Goal: Task Accomplishment & Management: Manage account settings

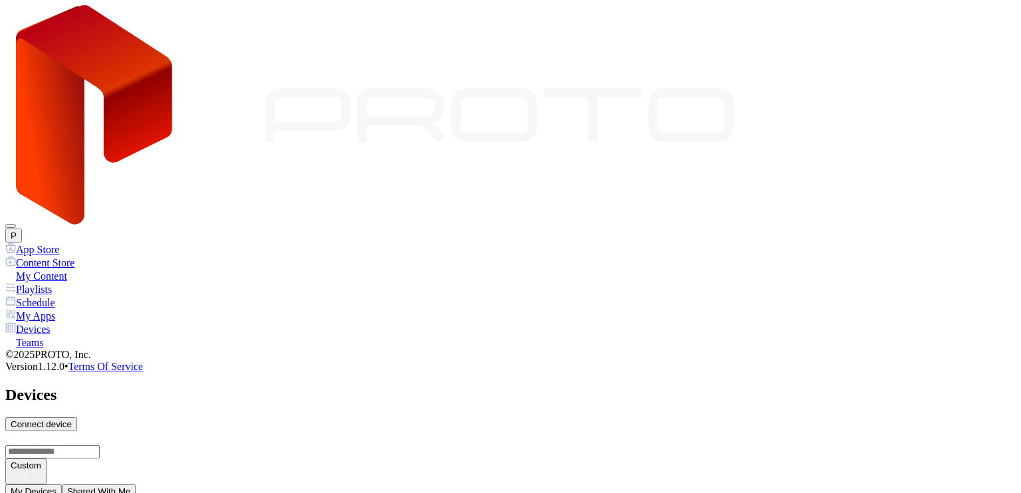
scroll to position [133, 0]
click at [75, 269] on div "My Content" at bounding box center [510, 275] width 1010 height 13
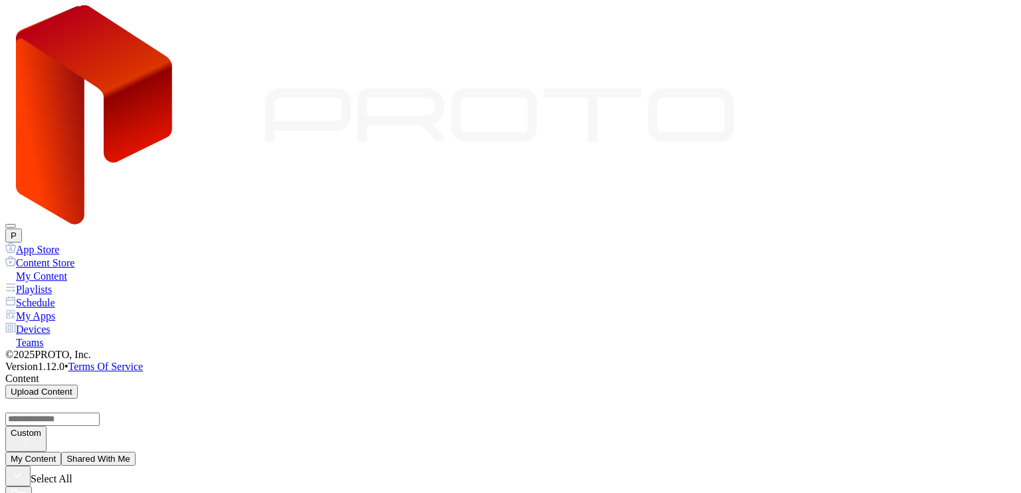
click at [1000, 25] on div "P" at bounding box center [510, 123] width 1010 height 237
click at [22, 229] on button "P" at bounding box center [13, 236] width 17 height 14
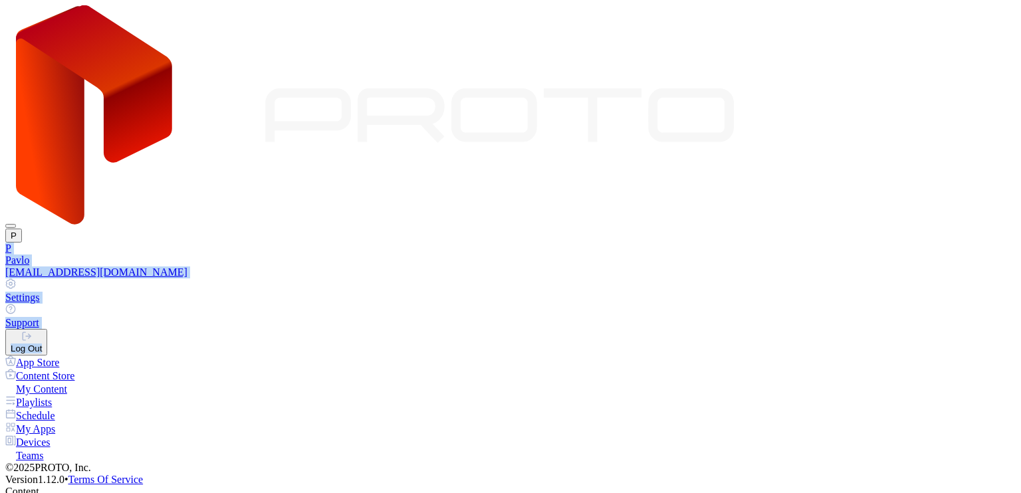
click at [851, 255] on div "Pavlo" at bounding box center [510, 261] width 1010 height 12
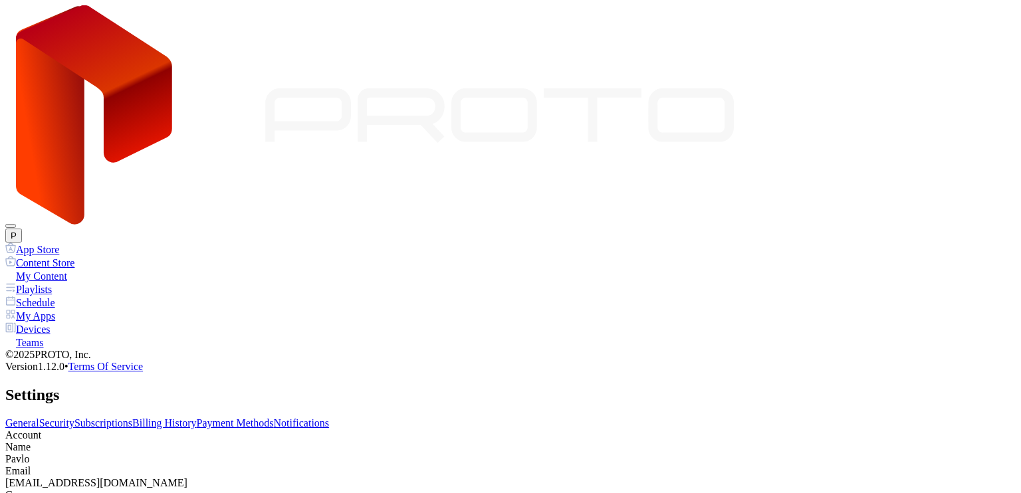
click at [536, 386] on div "Settings General Security Subscriptions Billing History Payment Methods Notific…" at bounding box center [510, 456] width 1010 height 141
click at [132, 417] on link "Subscriptions" at bounding box center [103, 422] width 58 height 11
click at [274, 417] on link "Payment Methods" at bounding box center [235, 422] width 77 height 11
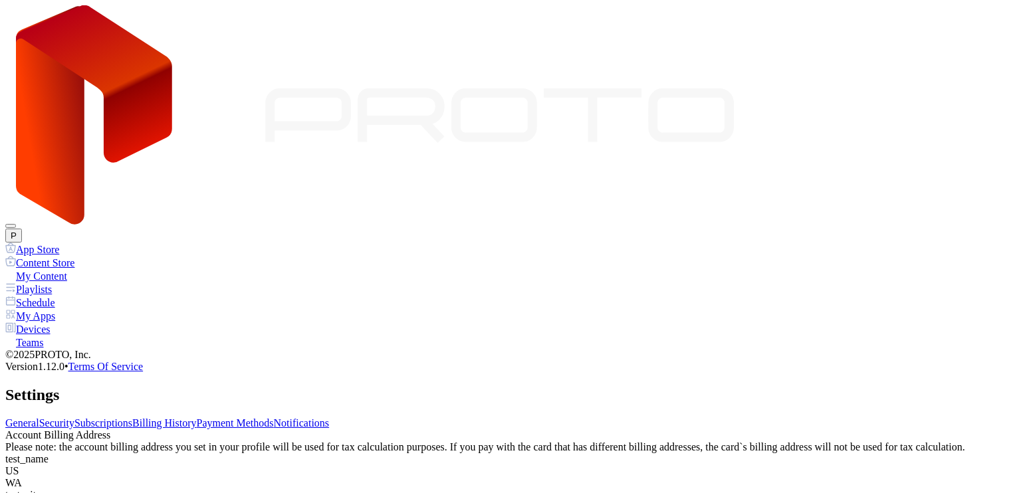
click at [196, 417] on link "Billing History" at bounding box center [164, 422] width 64 height 11
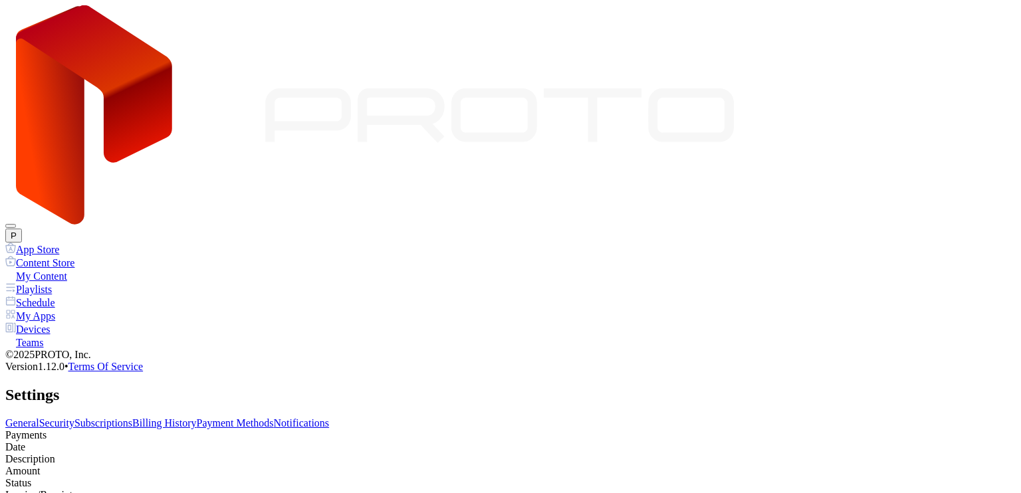
click at [132, 417] on link "Subscriptions" at bounding box center [103, 422] width 58 height 11
click at [63, 322] on div "Devices" at bounding box center [510, 328] width 1010 height 13
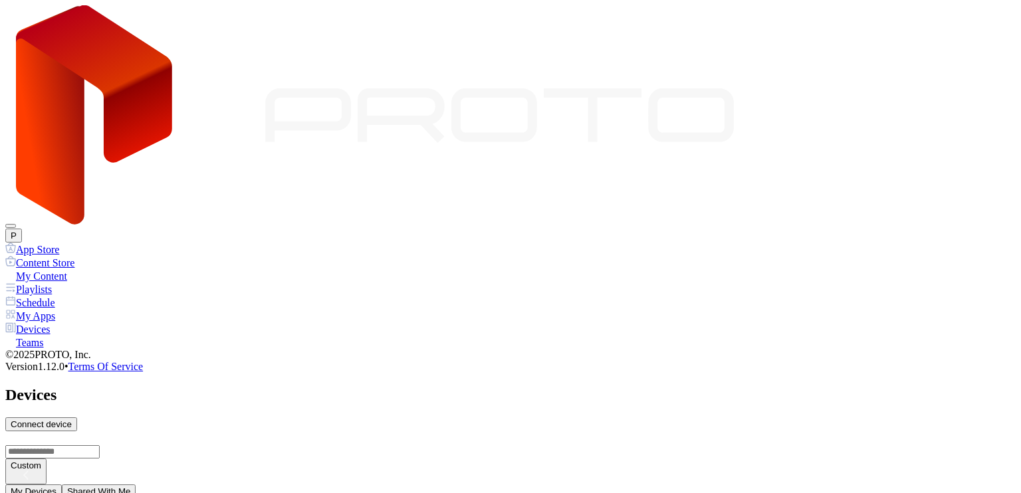
scroll to position [339, 0]
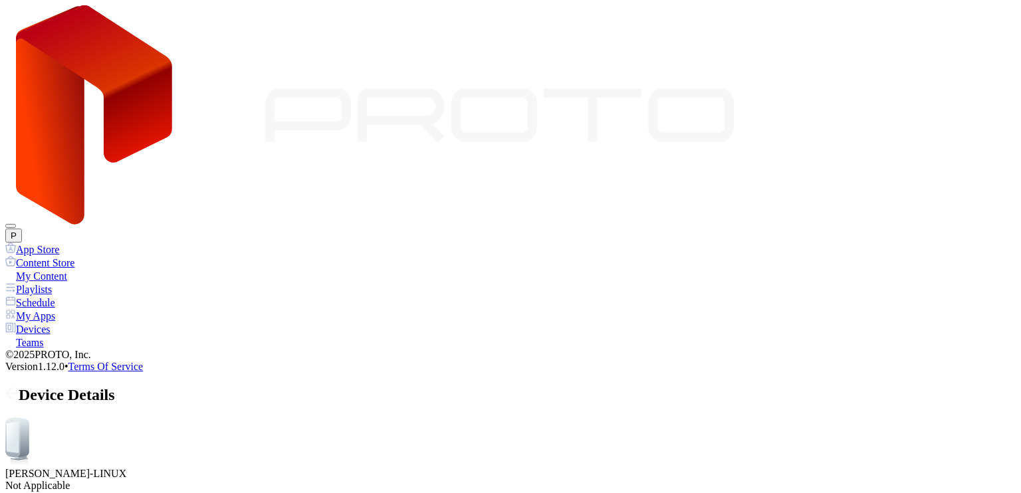
drag, startPoint x: 273, startPoint y: 252, endPoint x: 179, endPoint y: 250, distance: 93.1
copy div "[PERSON_NAME]-LINUX"
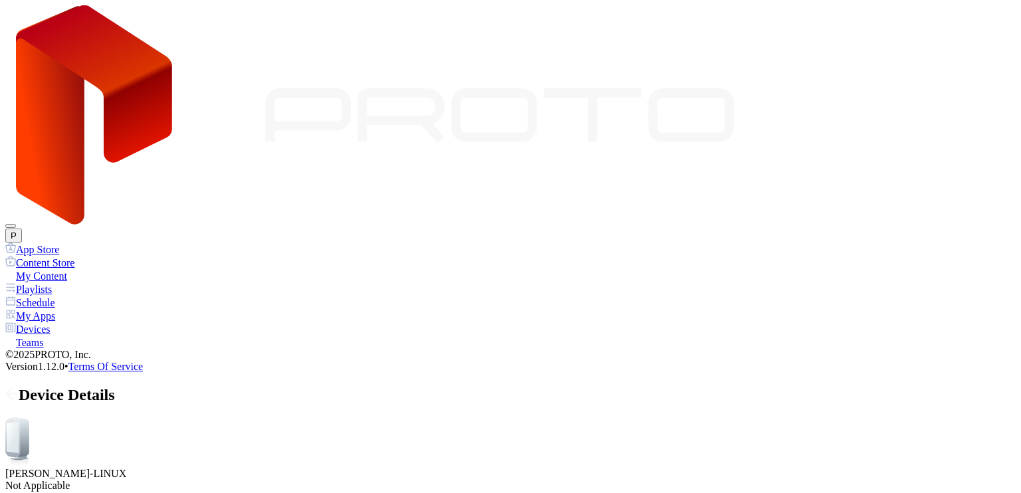
click at [22, 229] on button "P" at bounding box center [13, 236] width 17 height 14
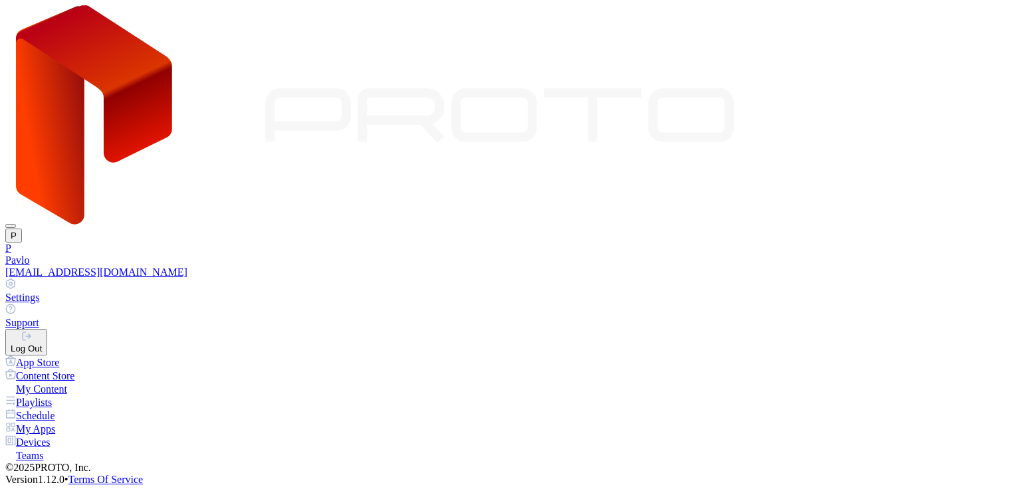
click at [899, 255] on div "Pavlo" at bounding box center [510, 261] width 1010 height 12
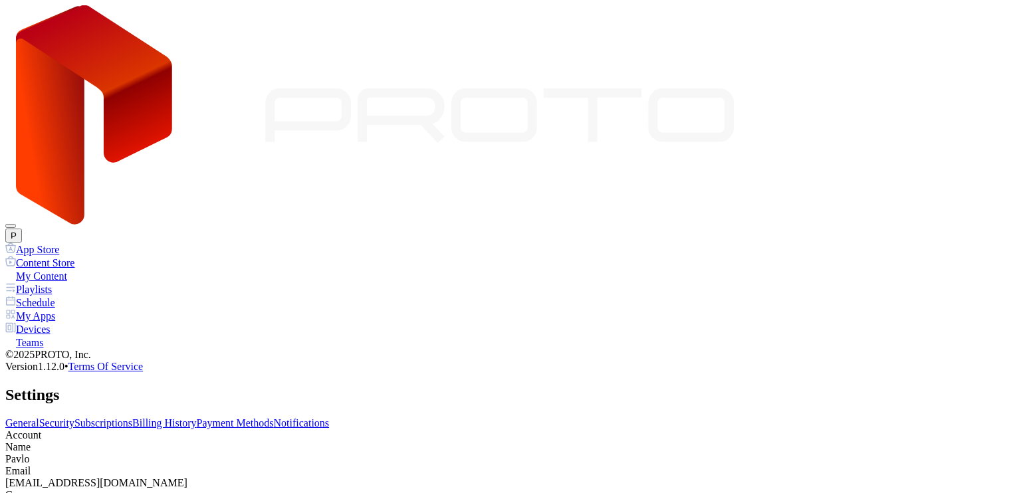
click at [196, 417] on link "Billing History" at bounding box center [164, 422] width 64 height 11
click at [132, 417] on link "Subscriptions" at bounding box center [103, 422] width 58 height 11
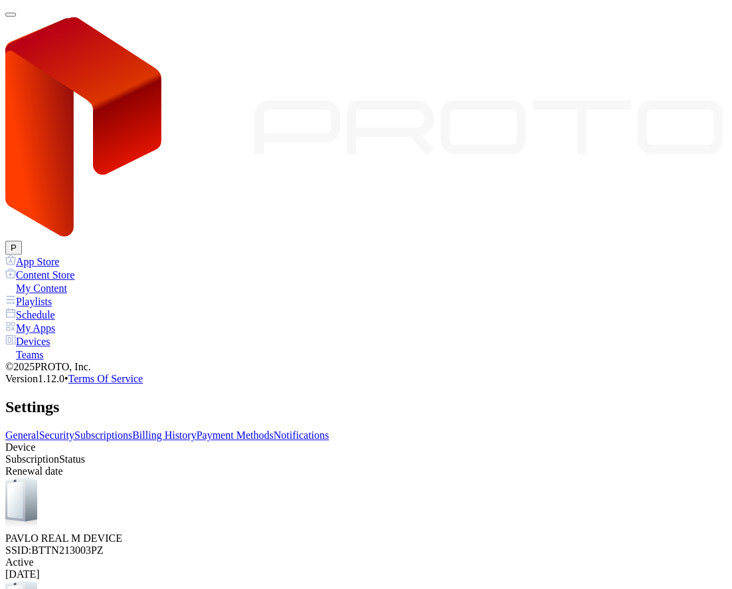
click at [196, 429] on link "Billing History" at bounding box center [164, 434] width 64 height 11
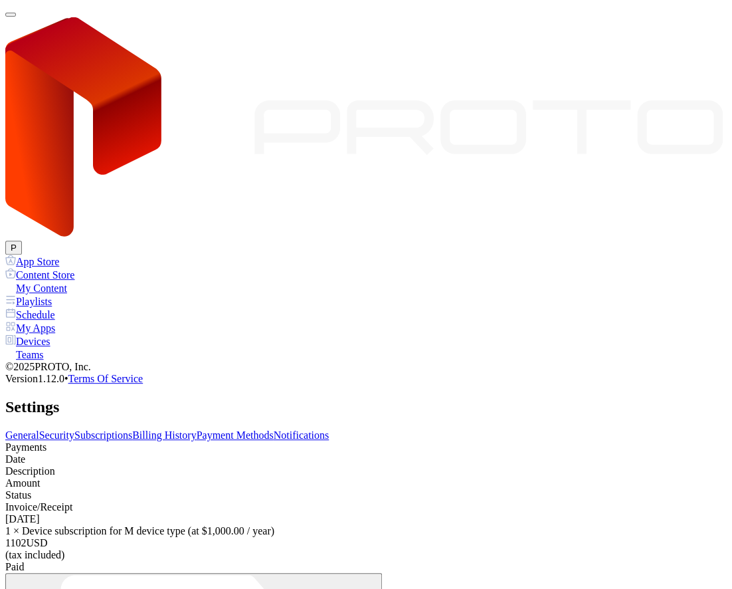
click at [132, 429] on link "Subscriptions" at bounding box center [103, 434] width 58 height 11
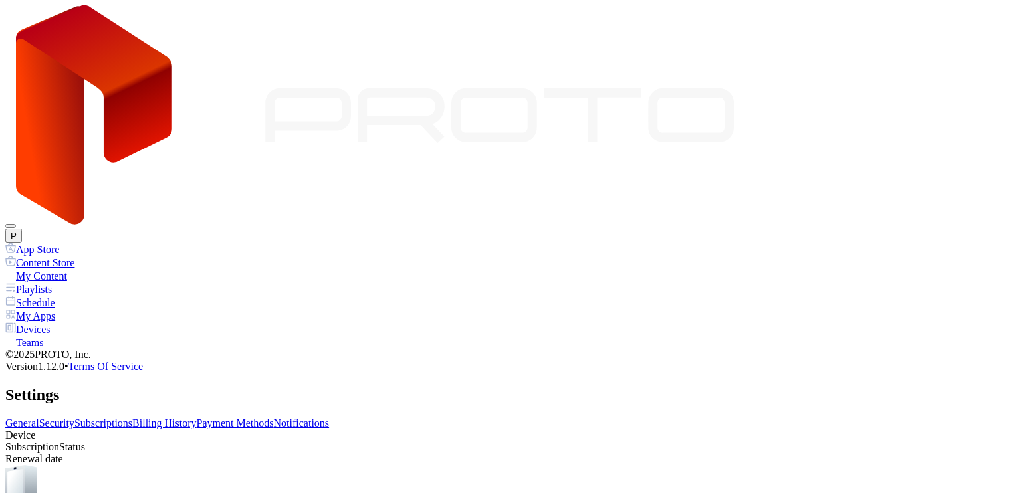
scroll to position [88, 0]
